Goal: Task Accomplishment & Management: Manage account settings

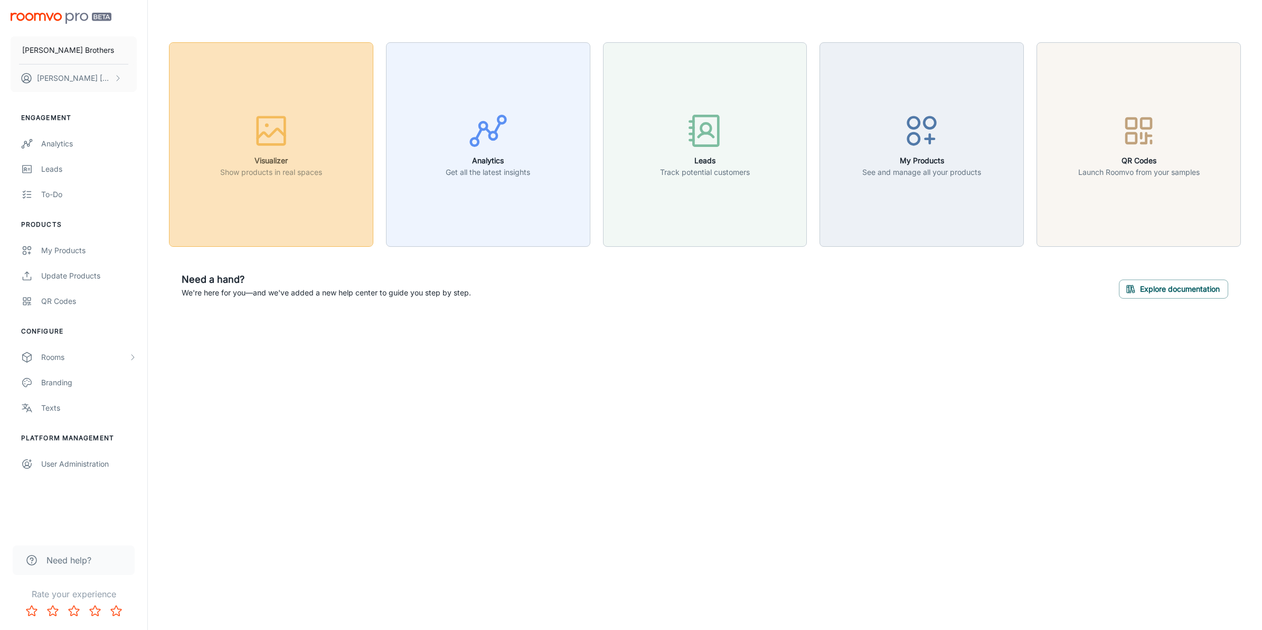
click at [285, 170] on p "Show products in real spaces" at bounding box center [271, 172] width 102 height 12
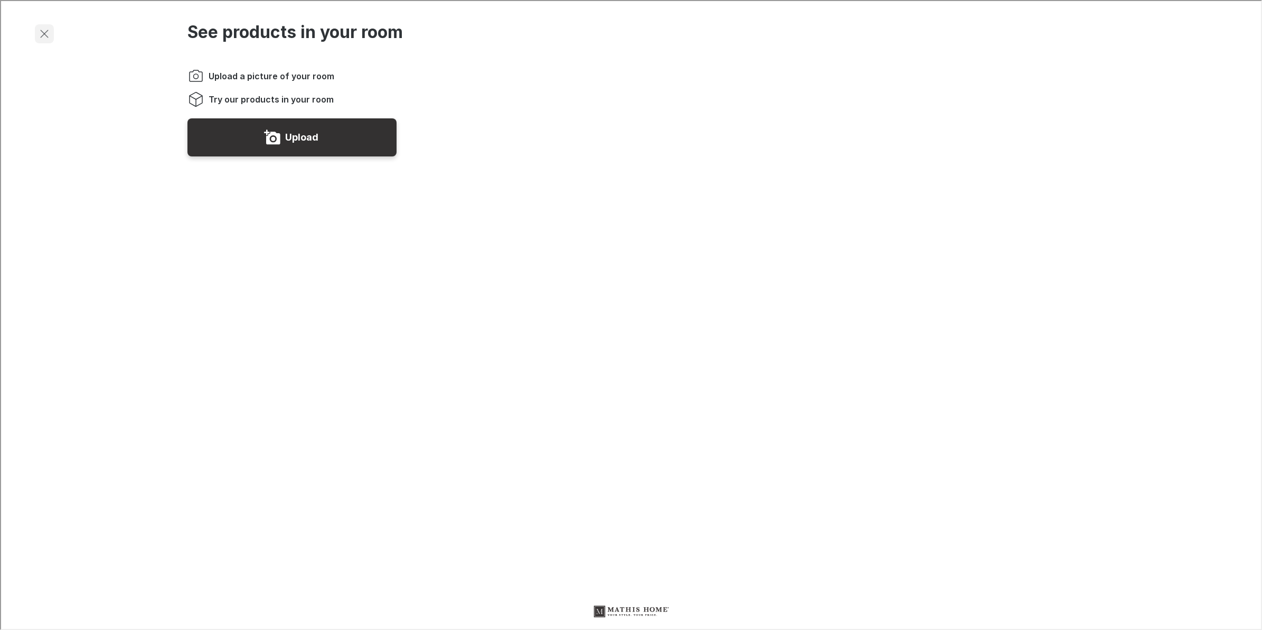
click at [50, 30] on button "Exit visualizer" at bounding box center [43, 32] width 19 height 19
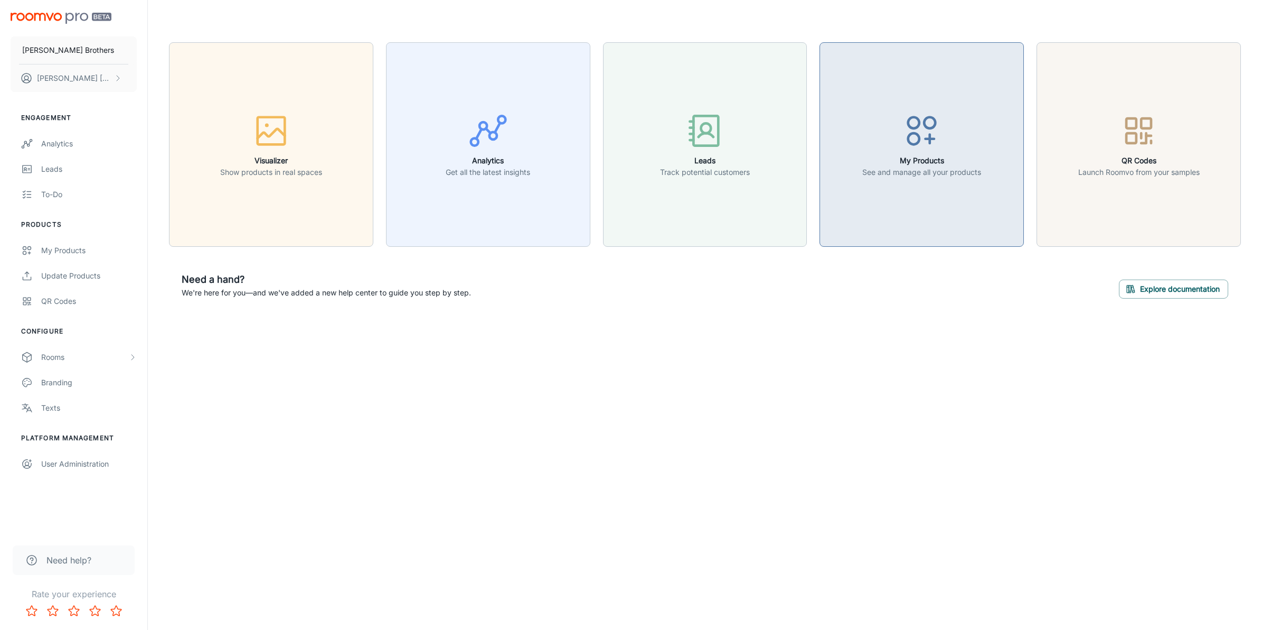
click at [897, 162] on h6 "My Products" at bounding box center [921, 161] width 119 height 12
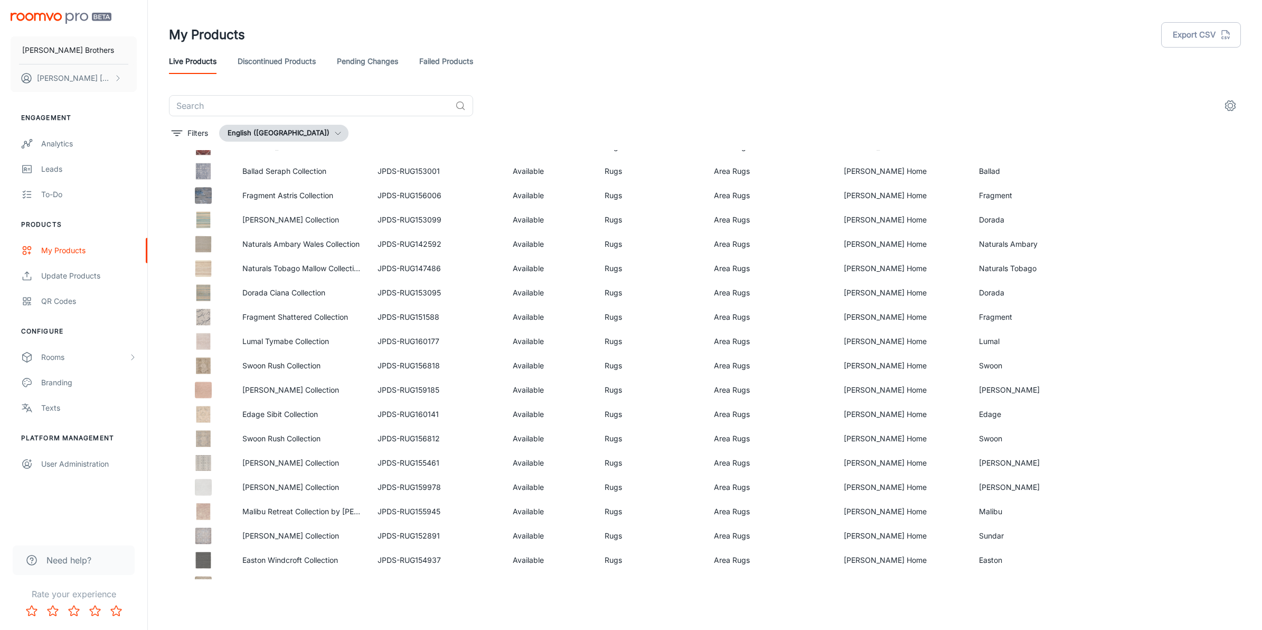
scroll to position [378, 0]
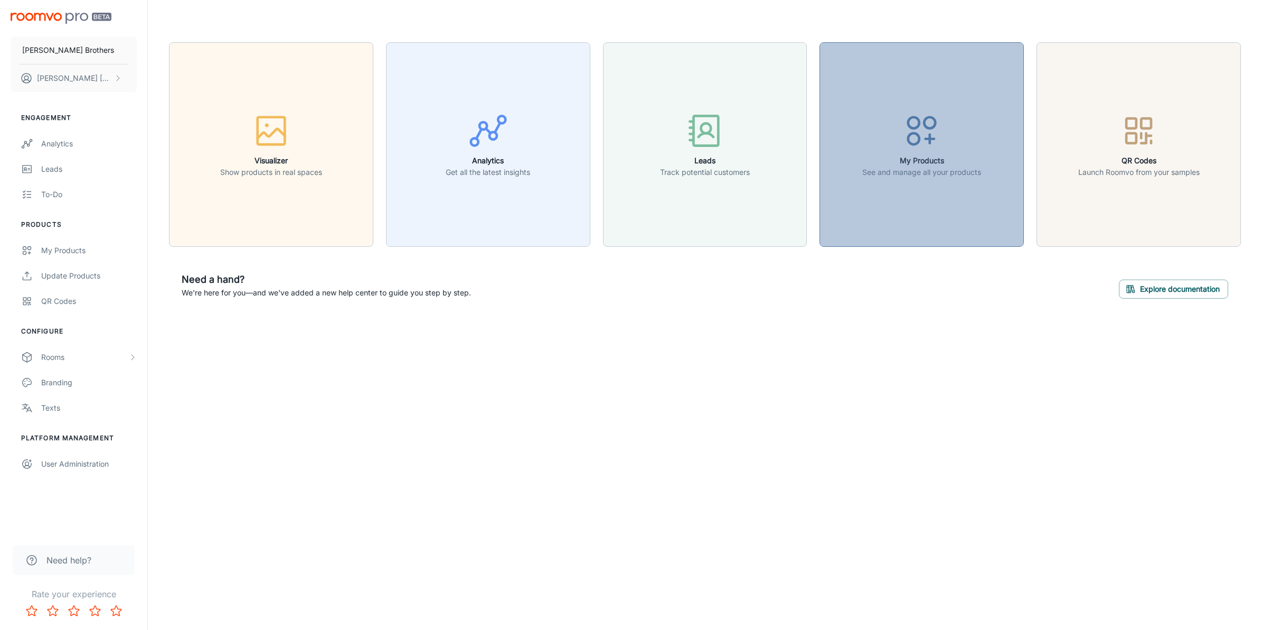
click at [951, 108] on button "My Products See and manage all your products" at bounding box center [922, 144] width 204 height 204
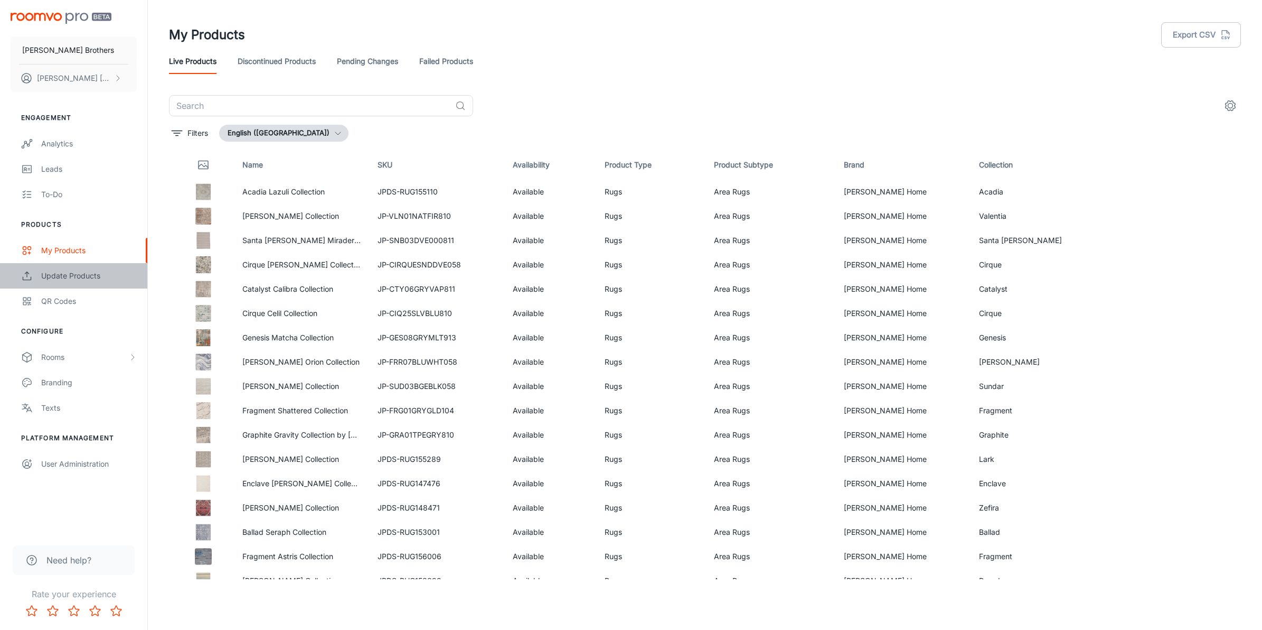
drag, startPoint x: 78, startPoint y: 267, endPoint x: 81, endPoint y: 279, distance: 11.9
drag, startPoint x: 81, startPoint y: 279, endPoint x: 68, endPoint y: 274, distance: 14.2
click at [68, 274] on div "Update Products" at bounding box center [89, 276] width 96 height 12
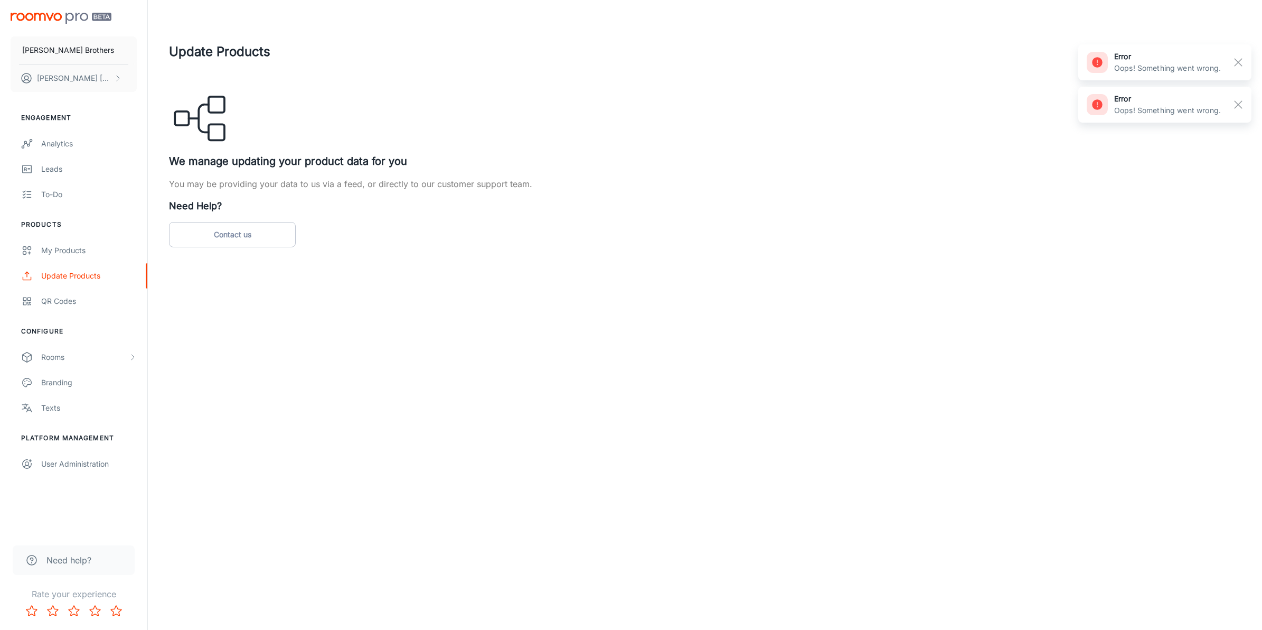
click at [573, 198] on div "Update Products We manage updating your product data for you You may be providi…" at bounding box center [705, 144] width 1072 height 205
click at [1244, 62] on rect "button" at bounding box center [1238, 62] width 13 height 13
click at [1244, 62] on div "error Oops! Something went wrong. error Oops! Something went wrong." at bounding box center [1164, 83] width 173 height 84
click at [74, 299] on div "QR Codes" at bounding box center [89, 301] width 96 height 12
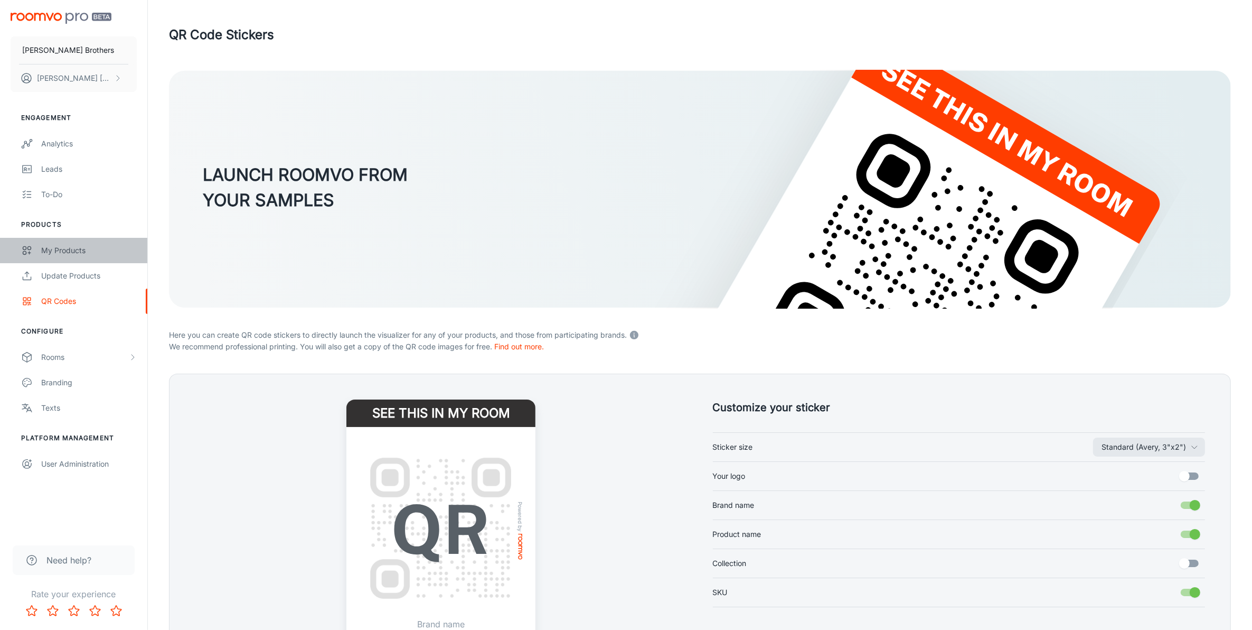
click at [68, 251] on div "My Products" at bounding box center [89, 251] width 96 height 12
